Goal: Task Accomplishment & Management: Use online tool/utility

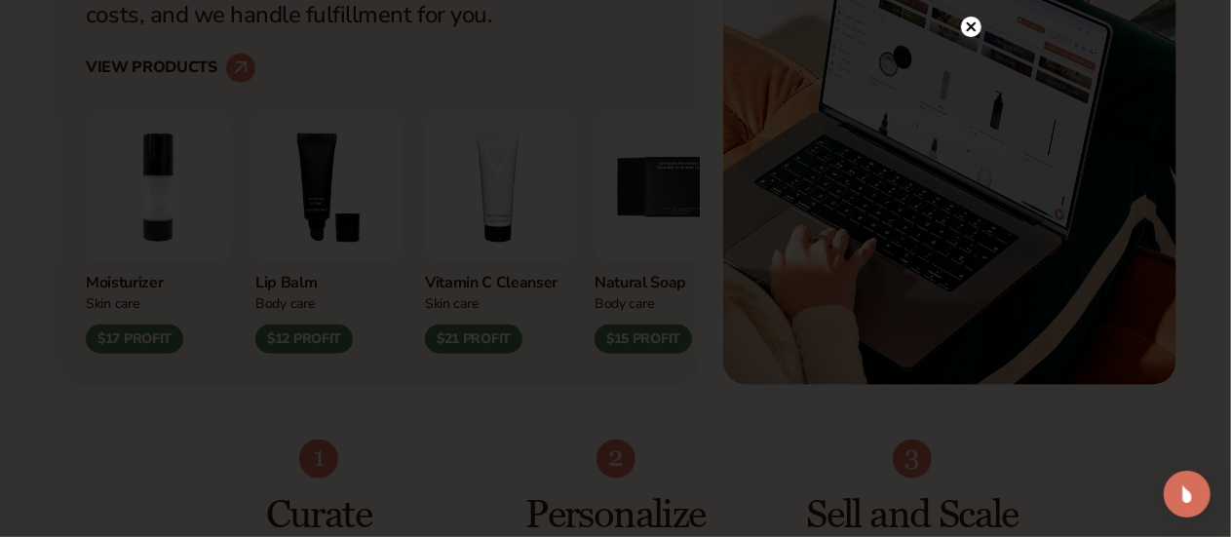
scroll to position [810, 0]
click at [975, 23] on icon at bounding box center [971, 27] width 10 height 10
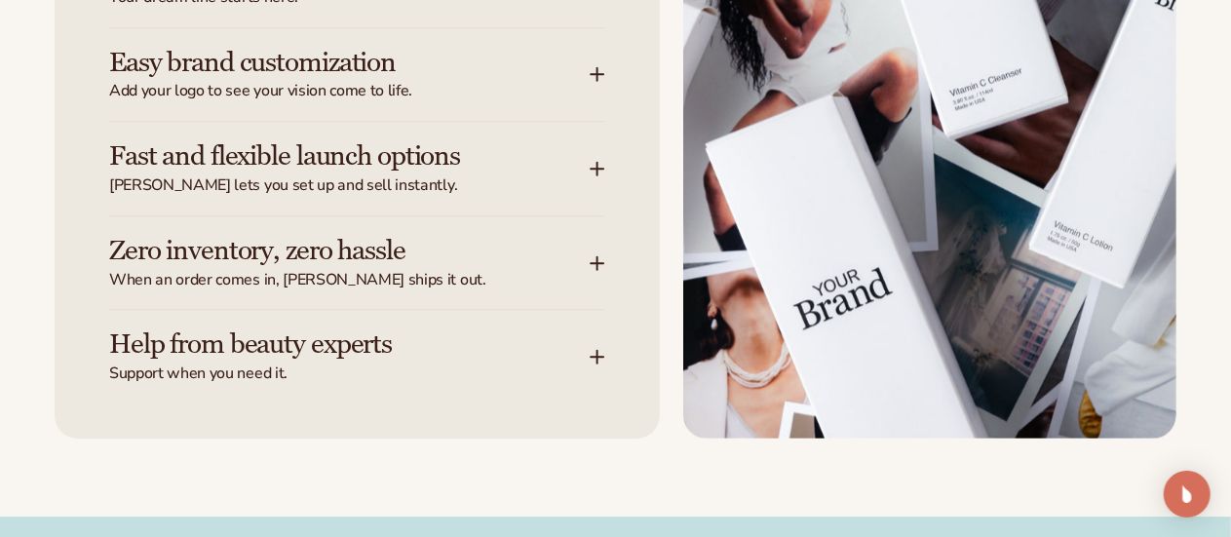
scroll to position [2623, 0]
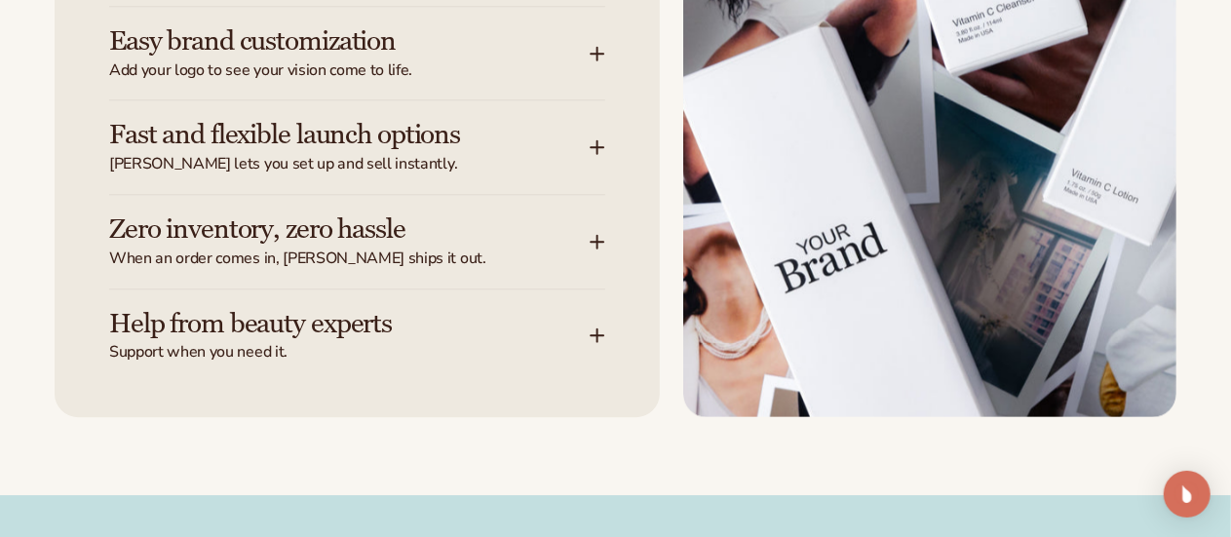
scroll to position [2740, 0]
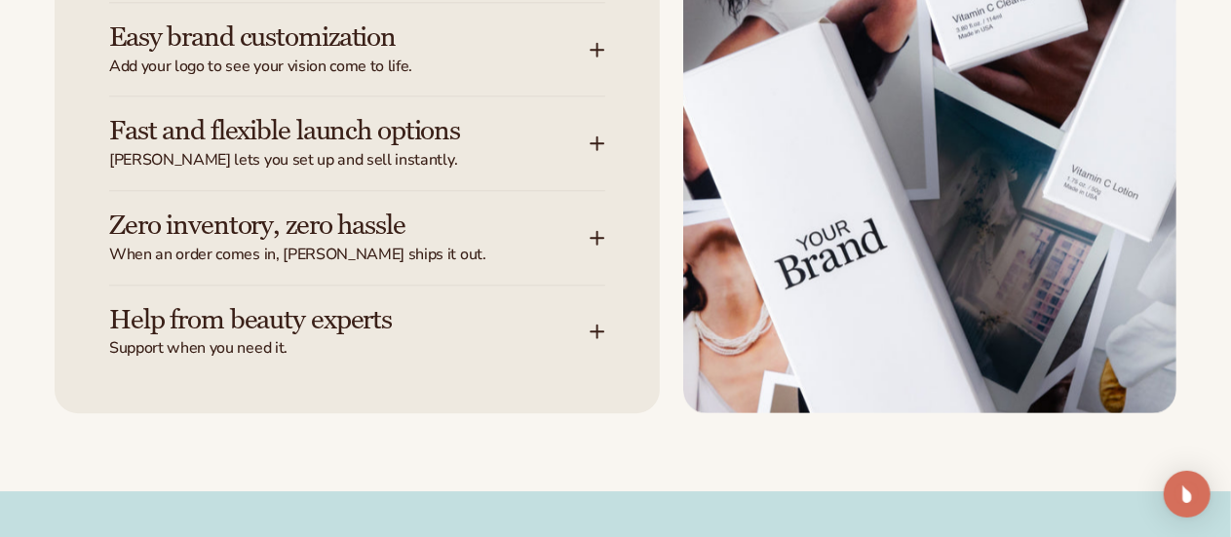
click at [540, 77] on div "Easy brand customization Add your logo to see your vision come to life." at bounding box center [349, 49] width 481 height 55
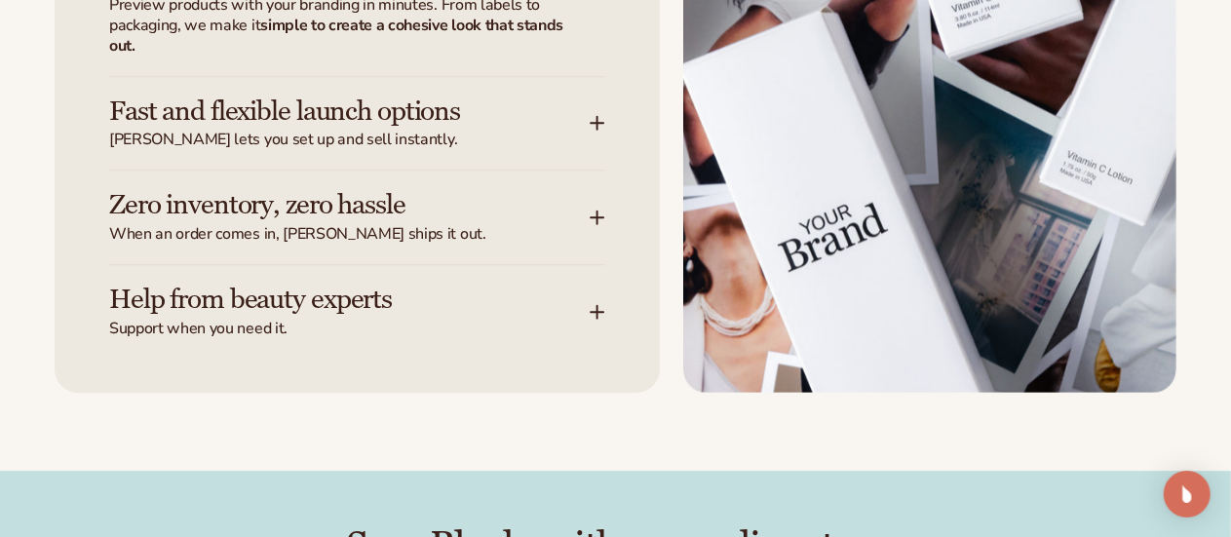
click at [598, 130] on icon at bounding box center [598, 123] width 0 height 13
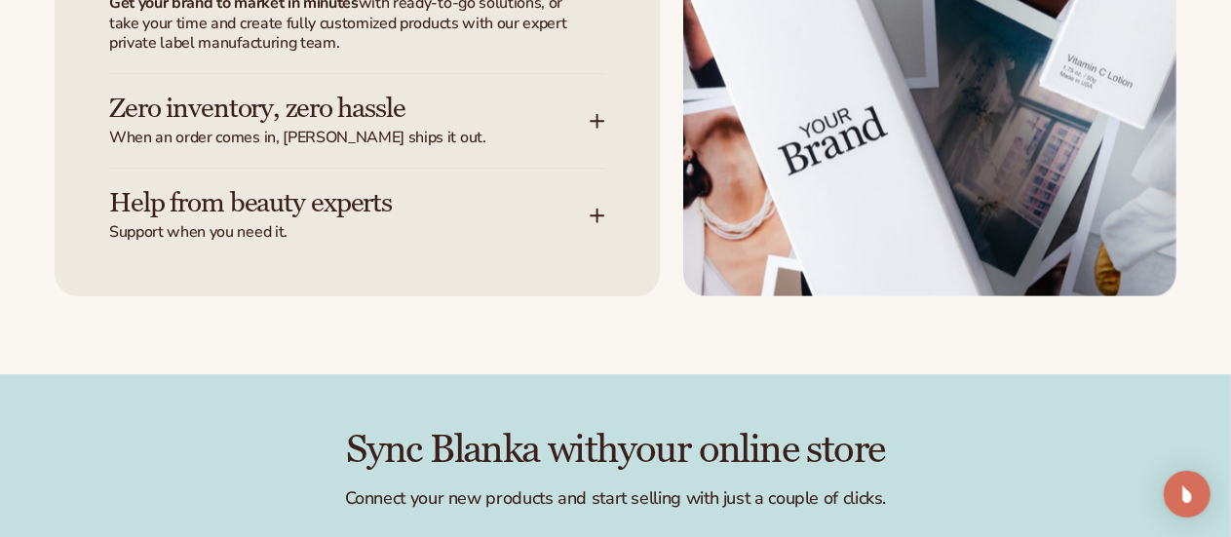
scroll to position [2841, 0]
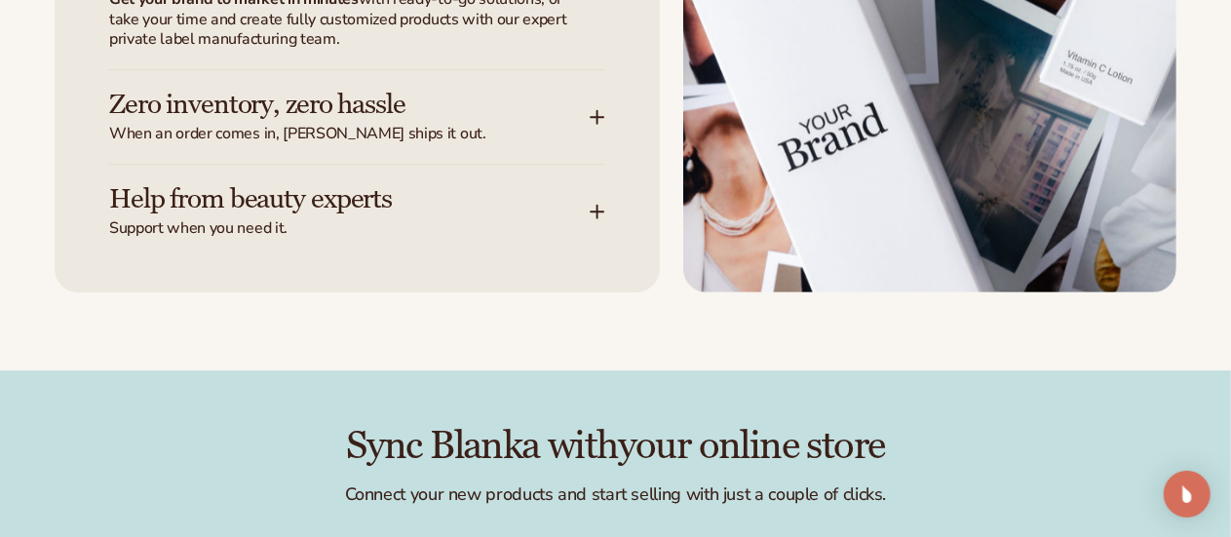
click at [587, 239] on div "Help from beauty experts Support when you need it." at bounding box center [349, 211] width 481 height 55
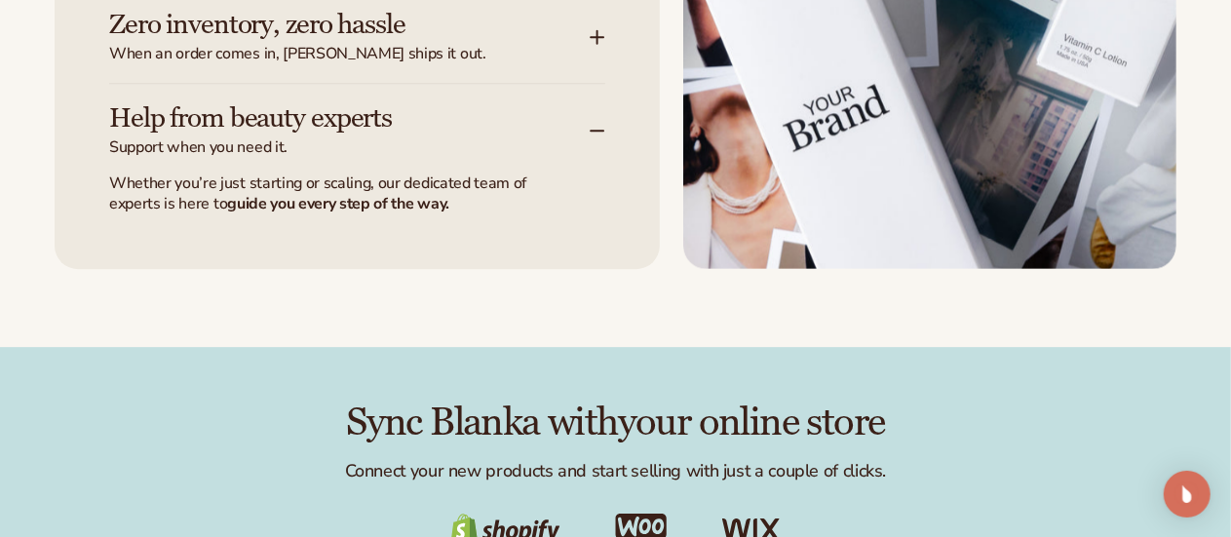
click at [593, 45] on icon at bounding box center [598, 37] width 16 height 16
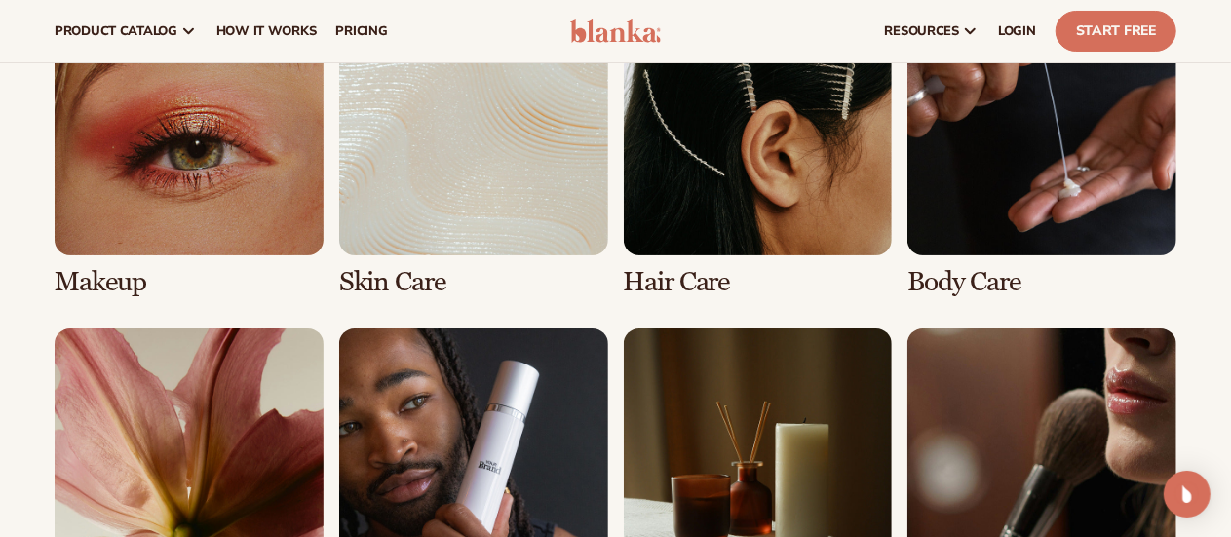
scroll to position [3745, 0]
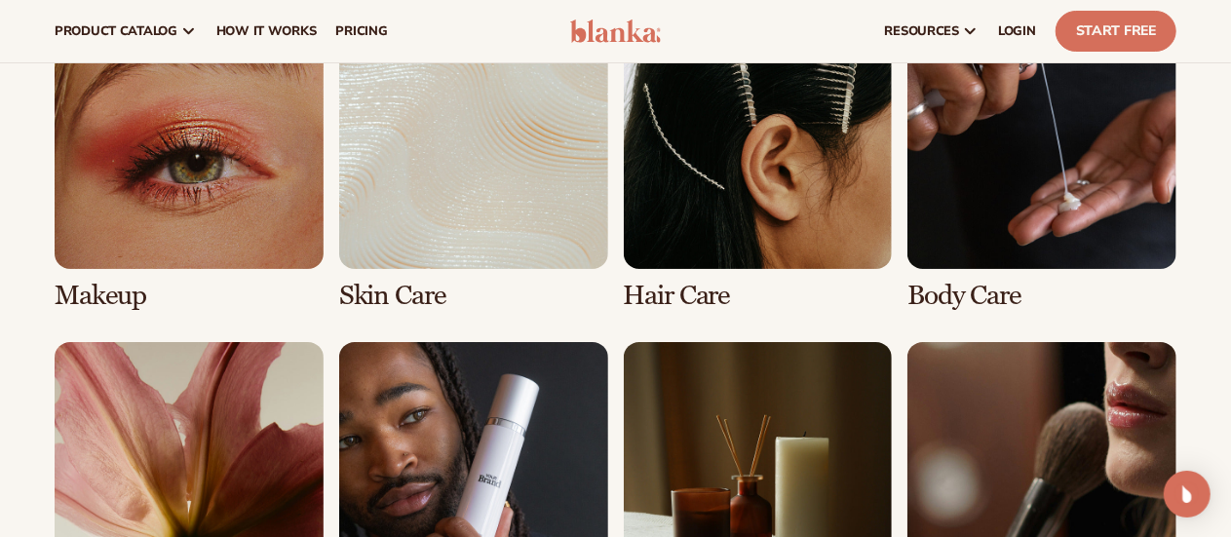
click at [513, 244] on link "2 / 8" at bounding box center [473, 155] width 269 height 311
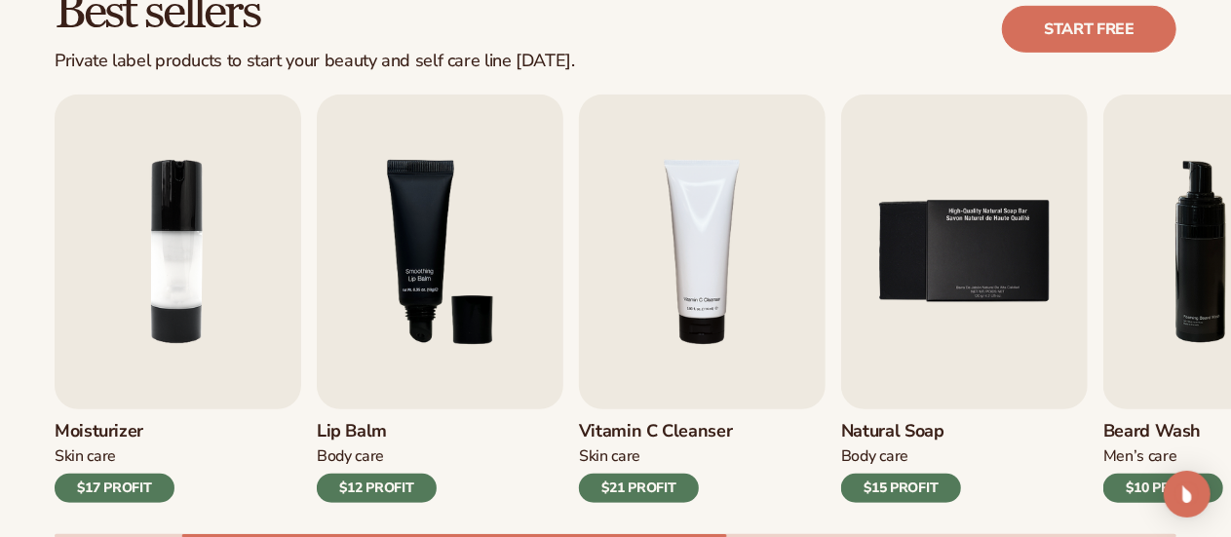
scroll to position [593, 0]
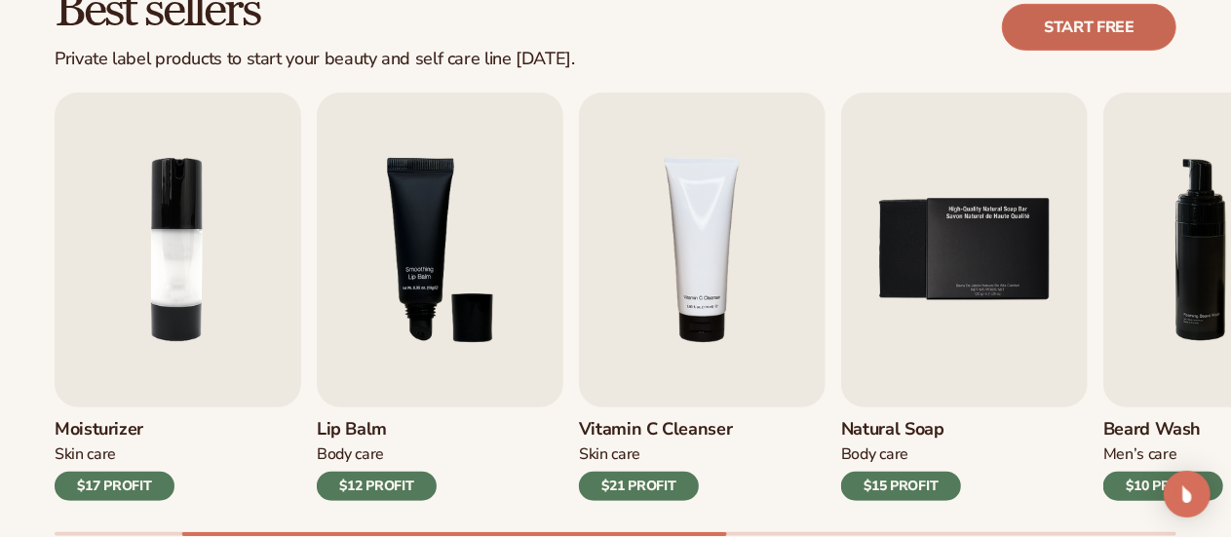
click at [1057, 34] on link "Start free" at bounding box center [1089, 27] width 174 height 47
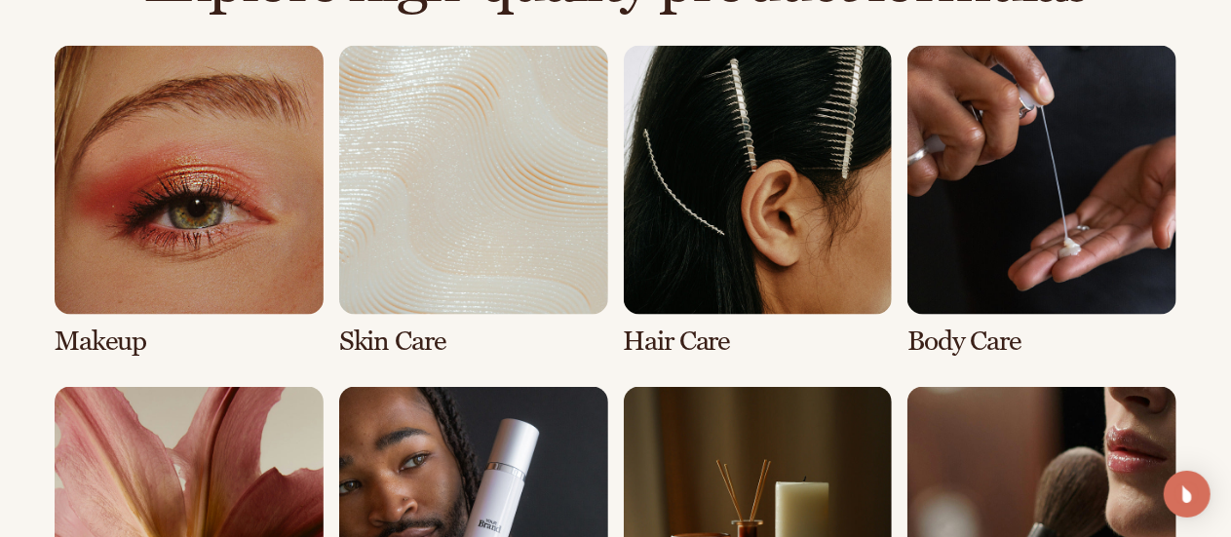
scroll to position [1443, 0]
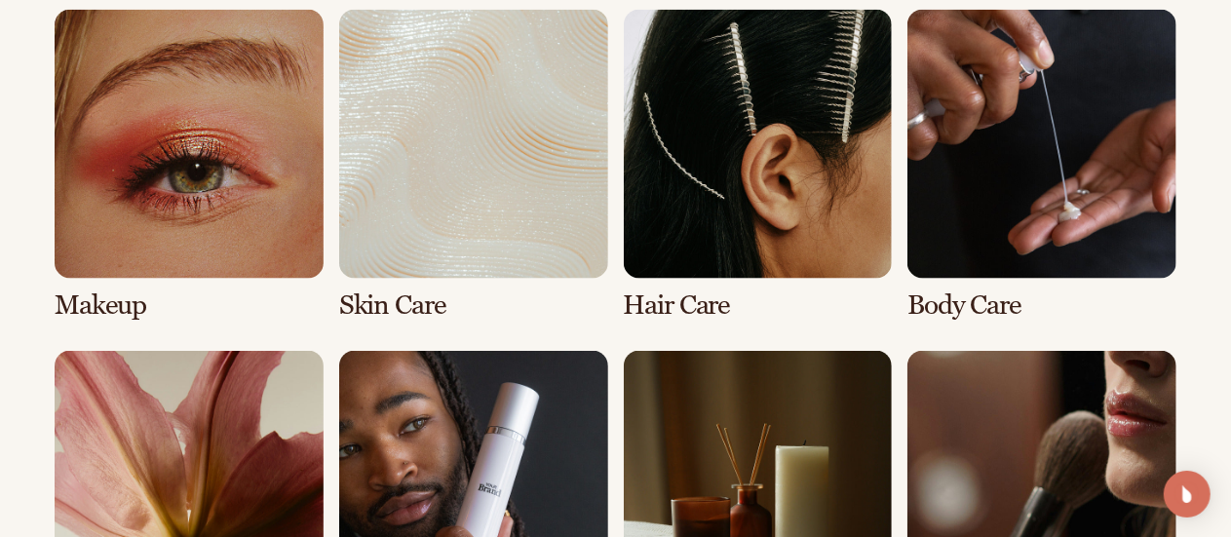
click at [505, 257] on link "2 / 8" at bounding box center [473, 165] width 269 height 311
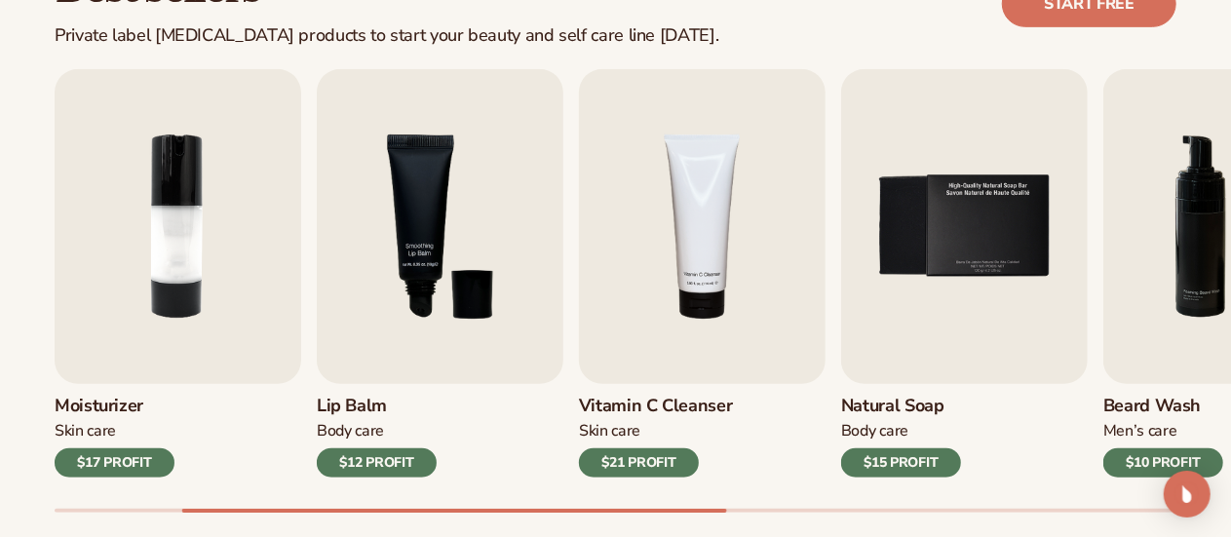
scroll to position [617, 0]
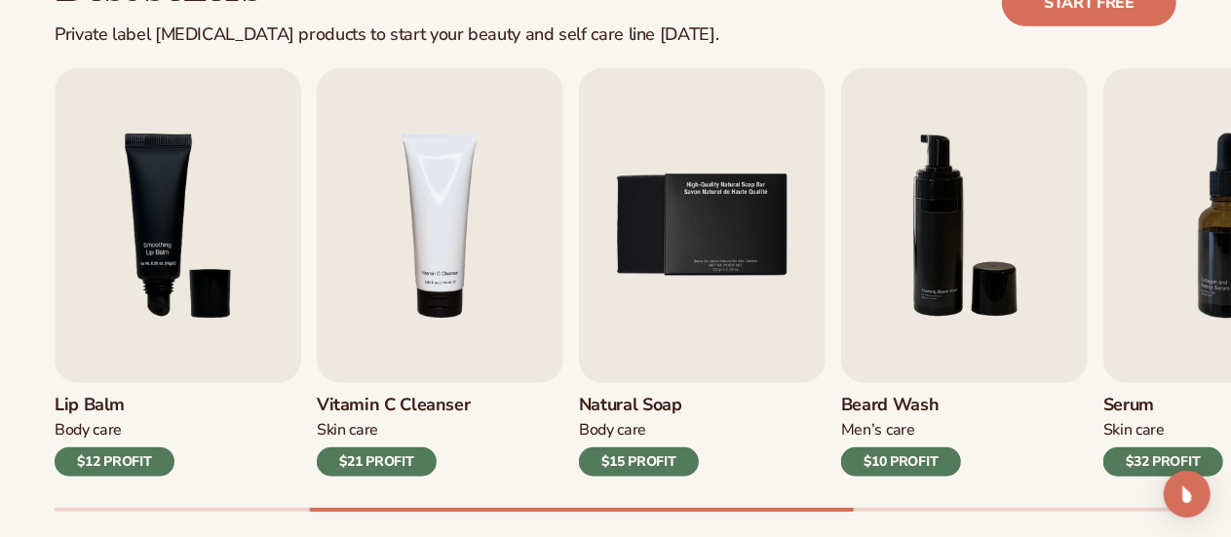
click at [643, 403] on h3 "Natural Soap" at bounding box center [639, 405] width 120 height 21
click at [673, 260] on img "5 / 9" at bounding box center [702, 225] width 247 height 315
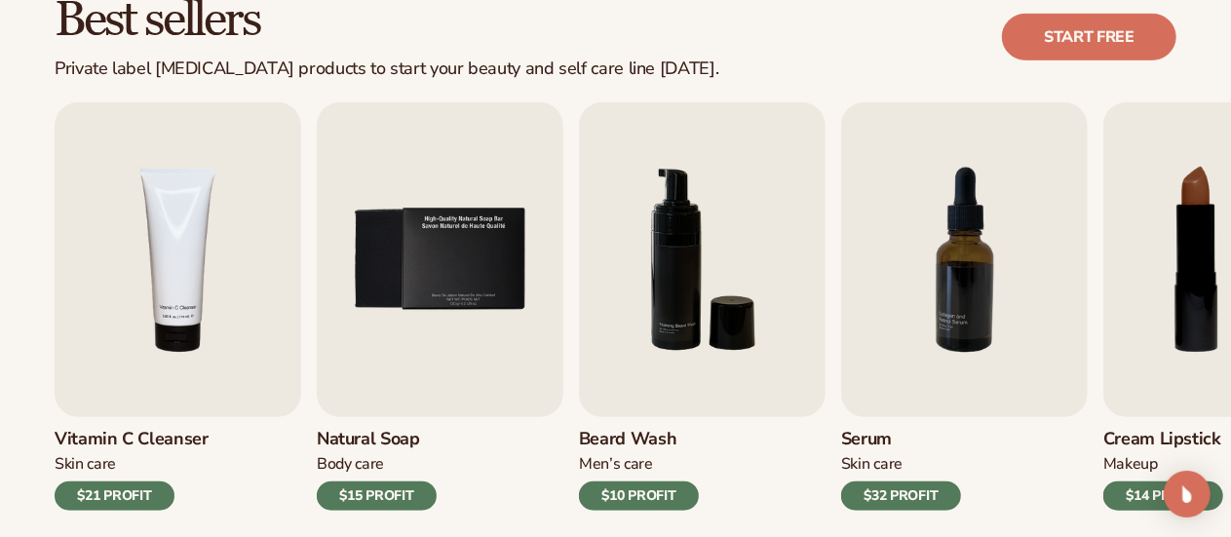
scroll to position [618, 0]
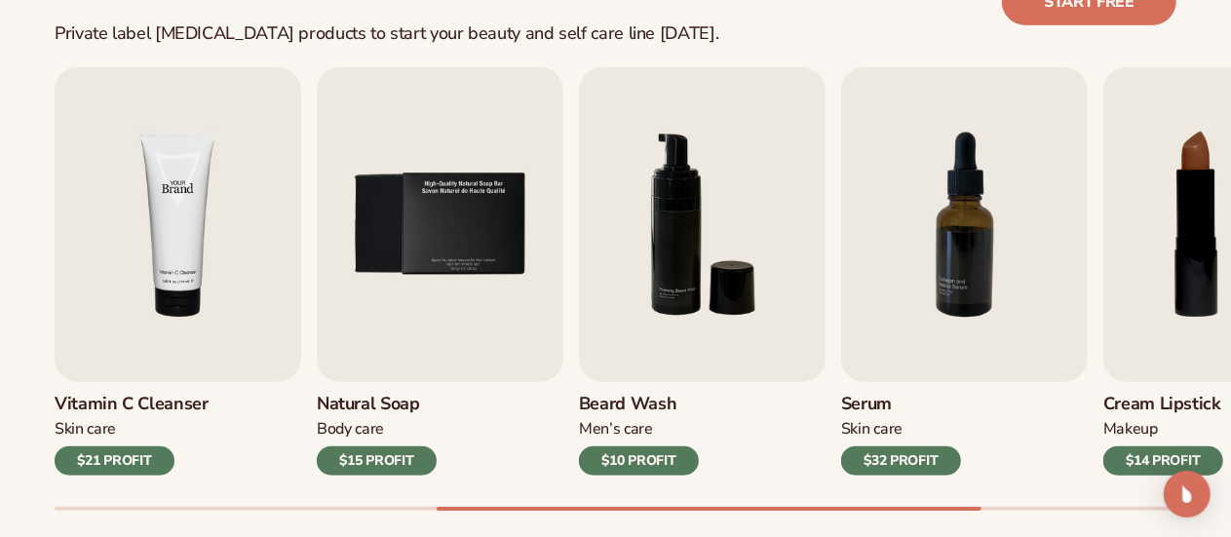
click at [167, 284] on img "4 / 9" at bounding box center [178, 224] width 247 height 315
click at [131, 406] on h3 "Vitamin C Cleanser" at bounding box center [132, 404] width 154 height 21
click at [107, 469] on div "$21 PROFIT" at bounding box center [115, 460] width 120 height 29
click at [1191, 498] on img "Open Intercom Messenger" at bounding box center [1187, 494] width 25 height 25
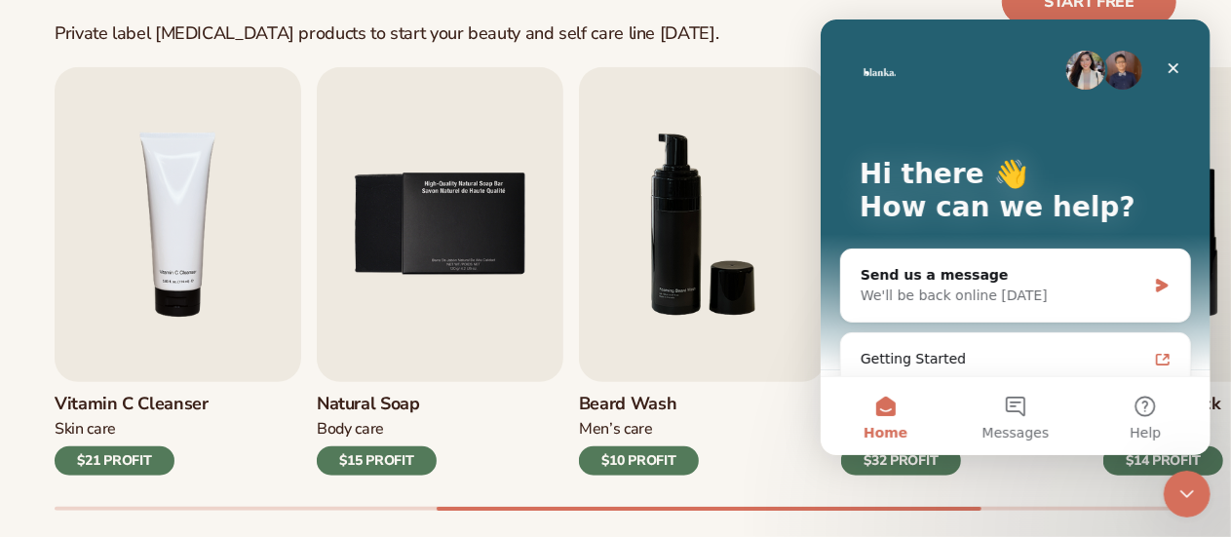
scroll to position [0, 0]
click at [1189, 496] on icon "Close Intercom Messenger" at bounding box center [1186, 493] width 23 height 23
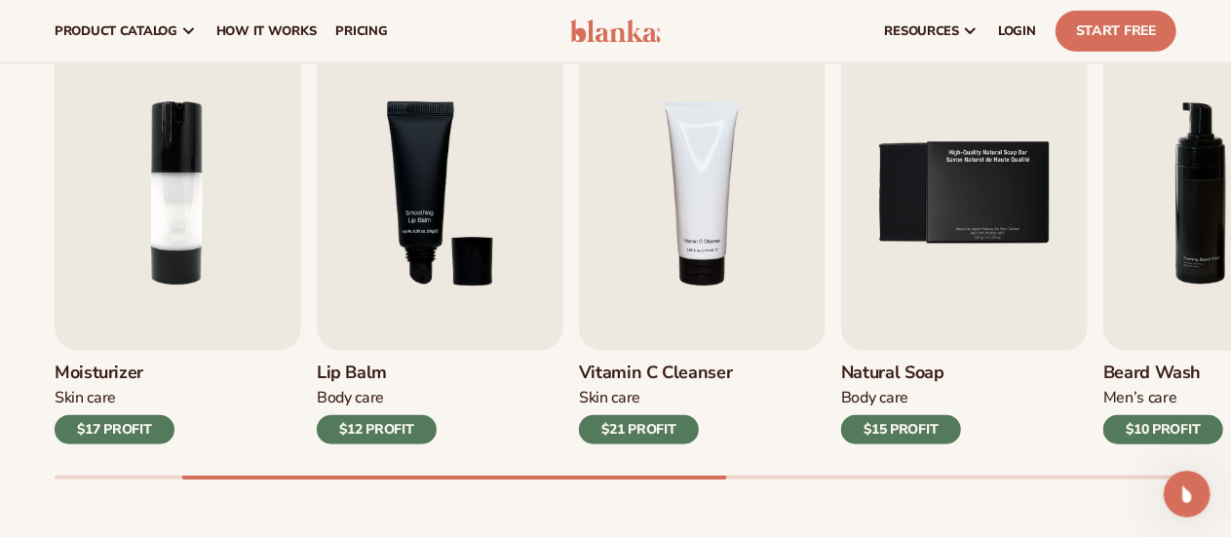
scroll to position [613, 0]
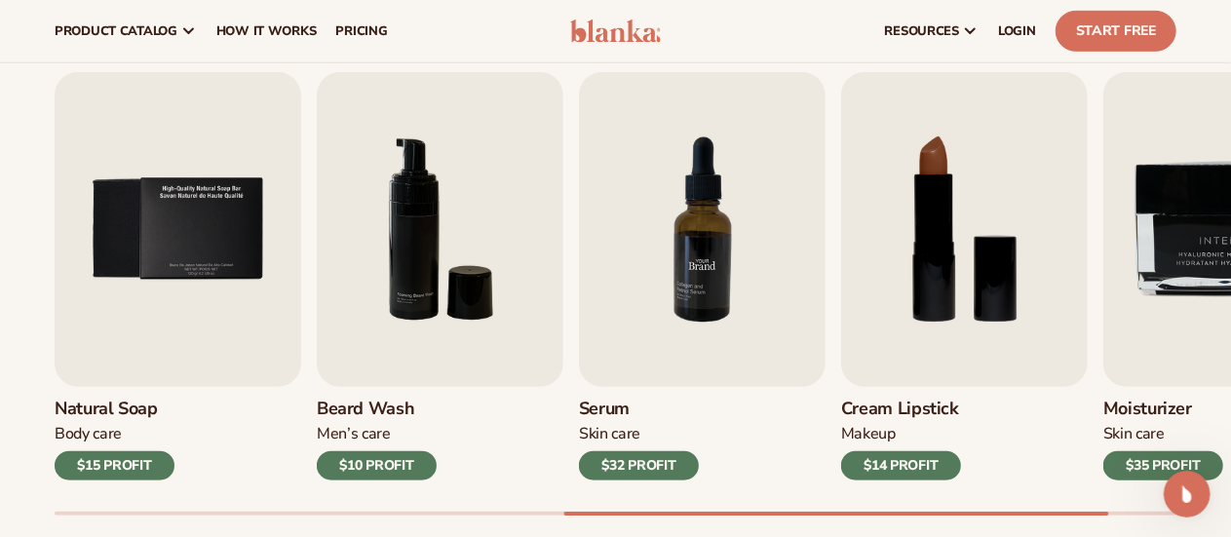
click at [690, 290] on img "7 / 9" at bounding box center [702, 229] width 247 height 315
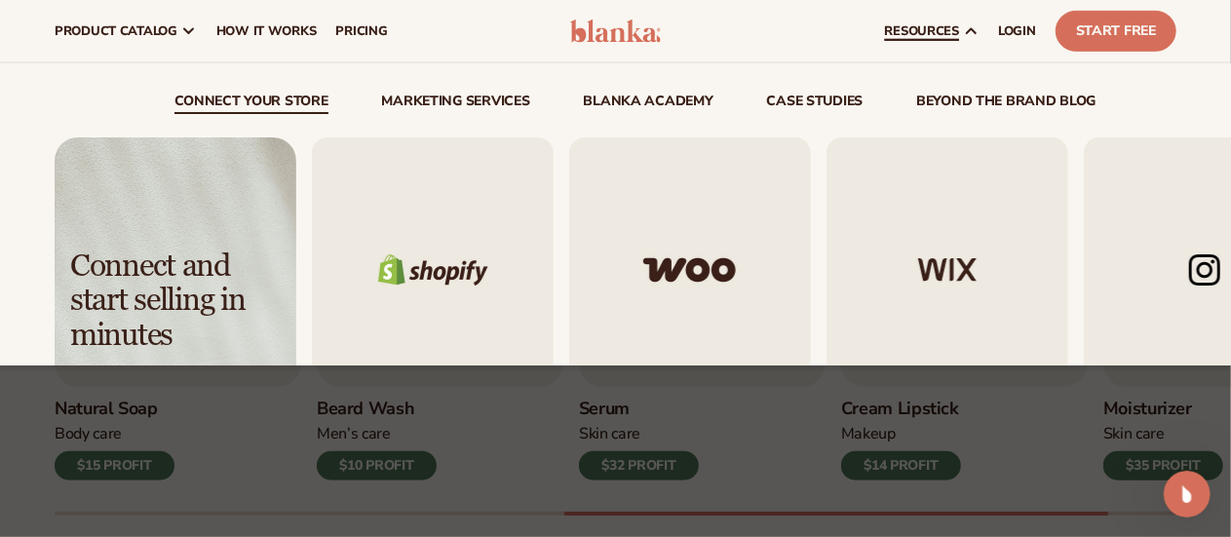
click at [477, 290] on img "1 / 5" at bounding box center [433, 269] width 242 height 264
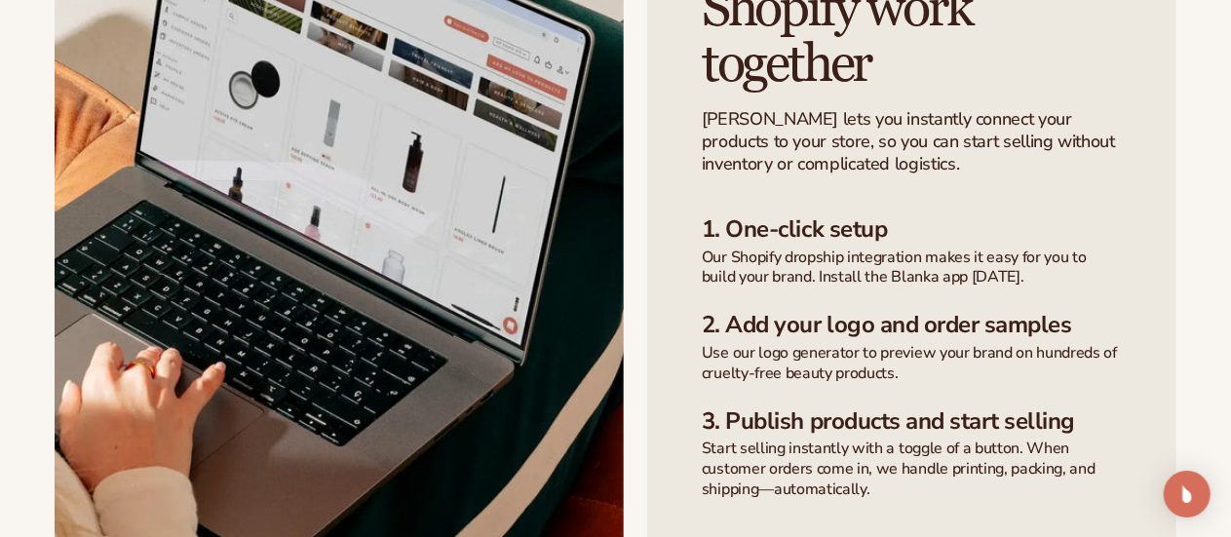
scroll to position [765, 0]
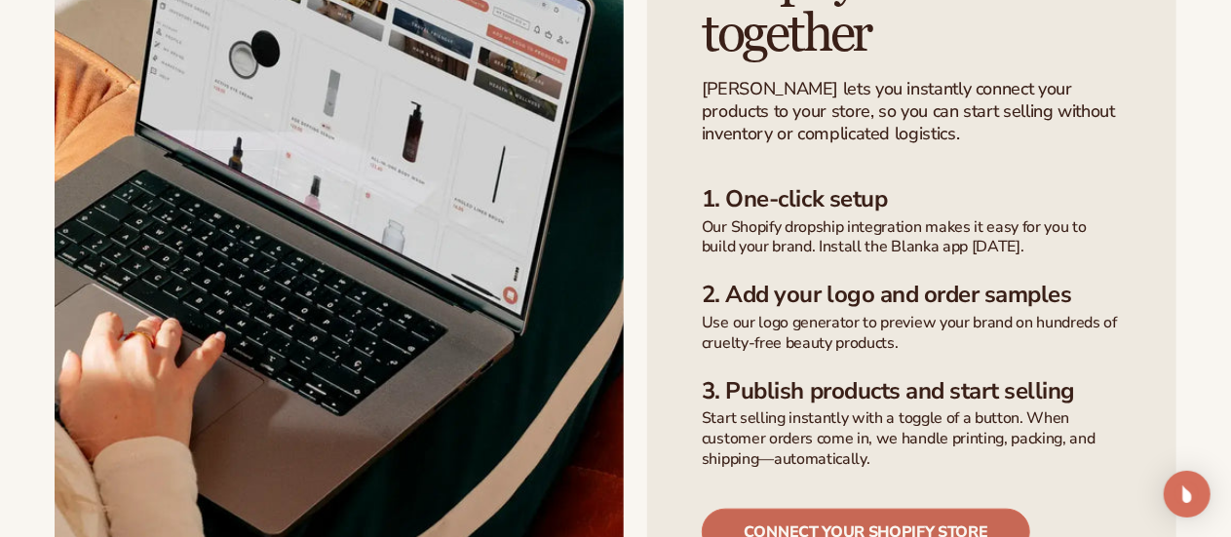
click at [870, 509] on link "Connect your shopify store" at bounding box center [866, 532] width 329 height 47
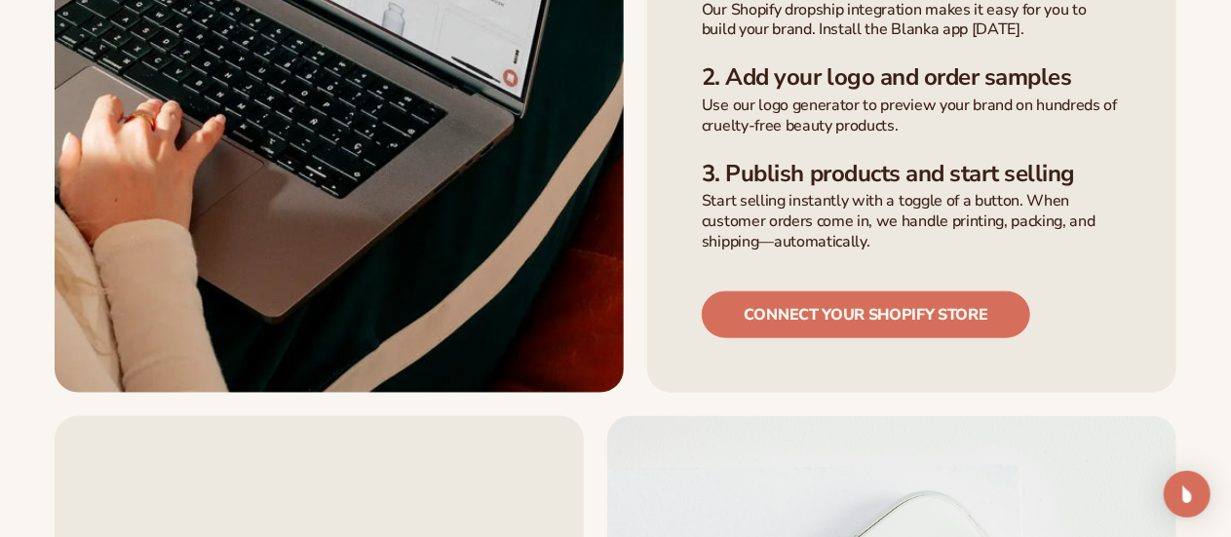
scroll to position [989, 0]
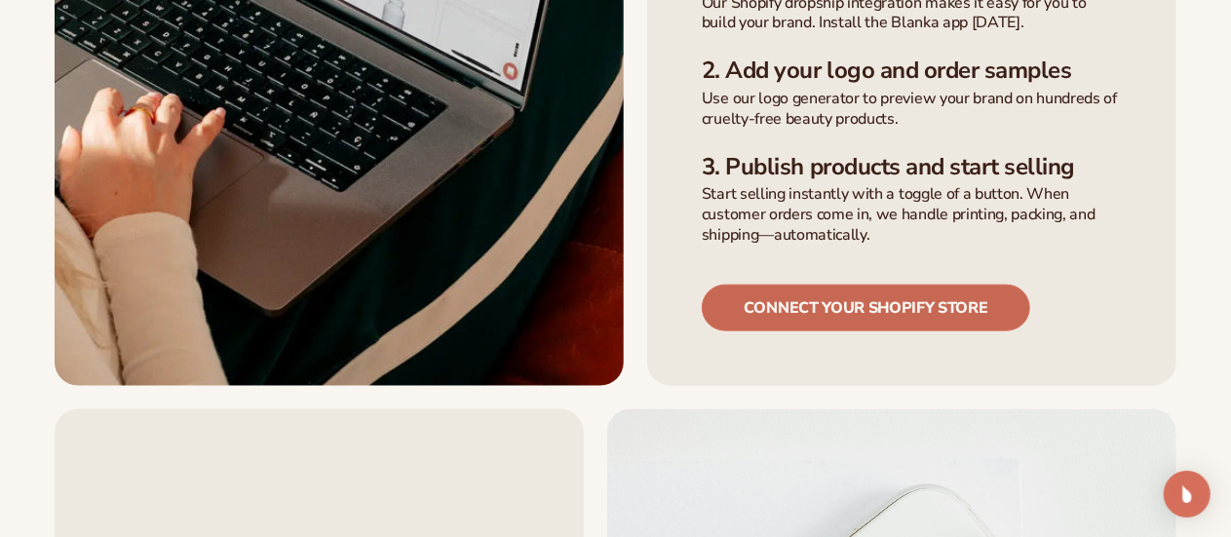
click at [790, 285] on link "Connect your shopify store" at bounding box center [866, 308] width 329 height 47
